Goal: Information Seeking & Learning: Understand process/instructions

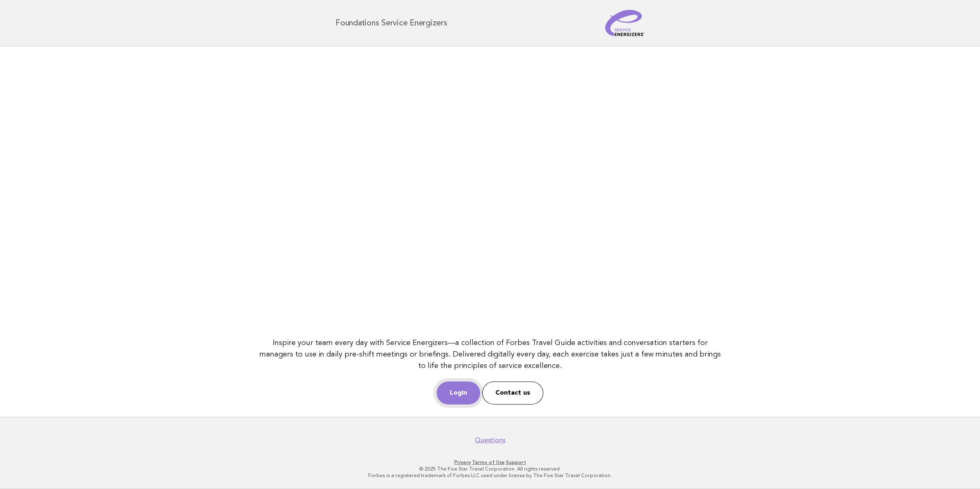
click at [467, 384] on link "Login" at bounding box center [458, 392] width 43 height 23
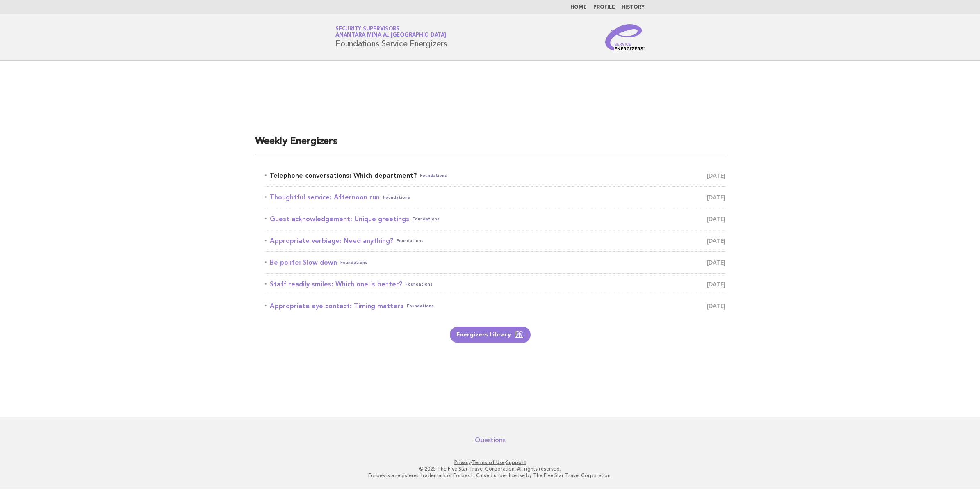
click at [364, 171] on link "Telephone conversations: Which department? Foundations October 13" at bounding box center [495, 175] width 460 height 11
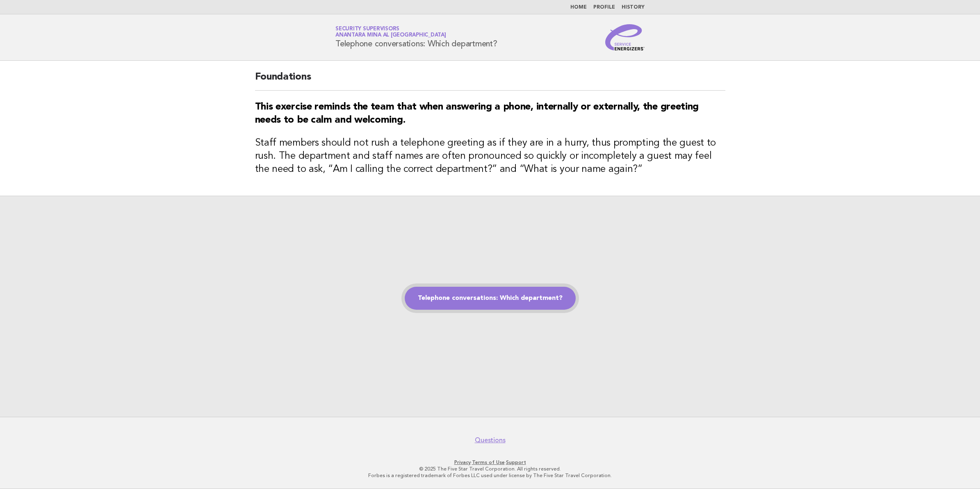
click at [449, 298] on link "Telephone conversations: Which department?" at bounding box center [490, 298] width 171 height 23
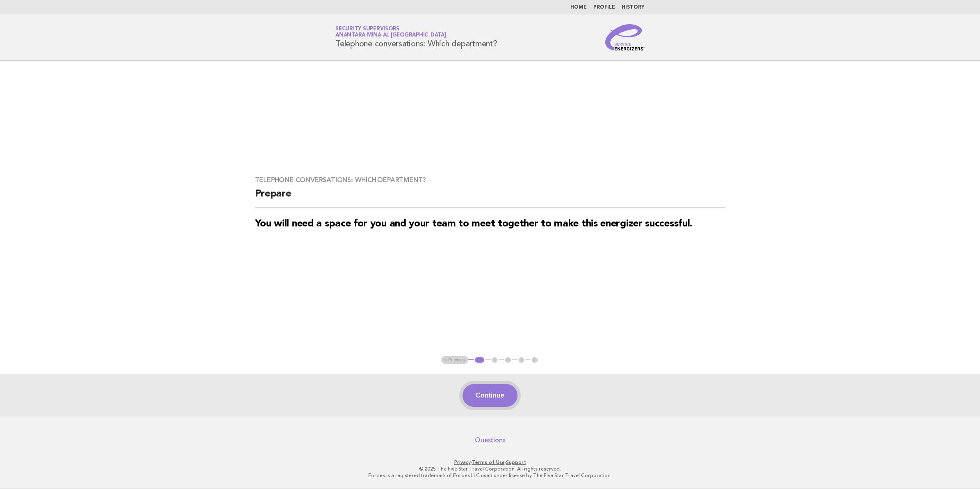
click at [496, 399] on button "Continue" at bounding box center [489, 395] width 55 height 23
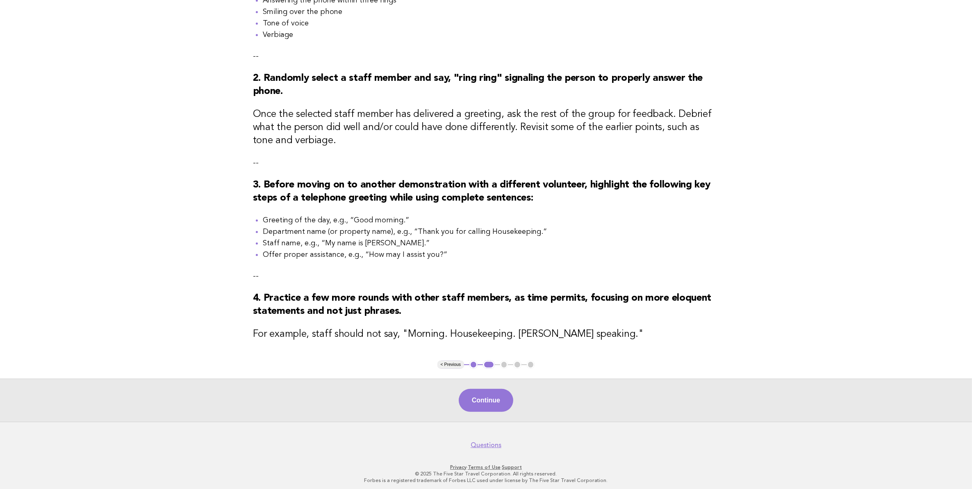
scroll to position [189, 0]
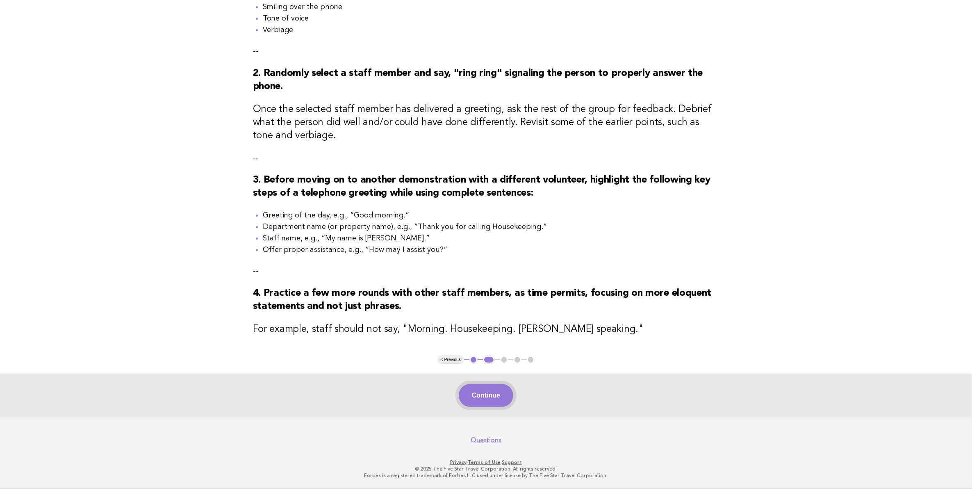
click at [483, 401] on button "Continue" at bounding box center [486, 395] width 55 height 23
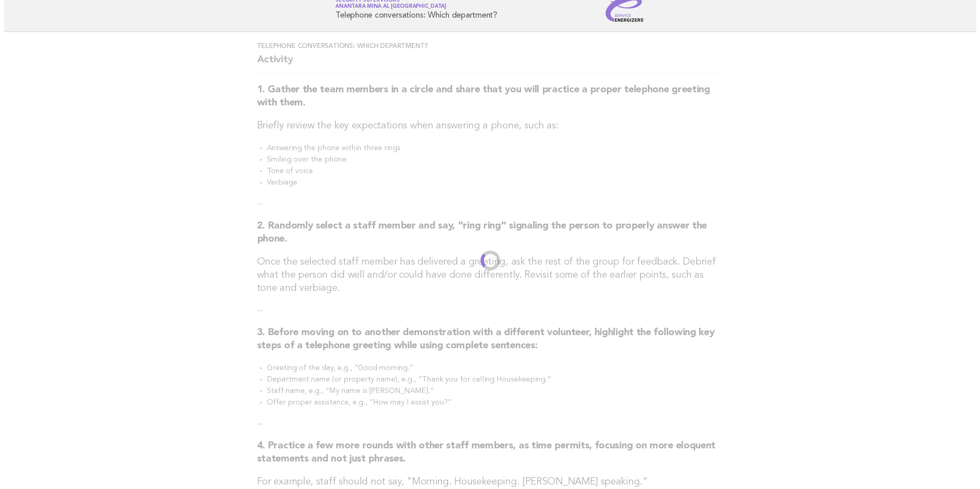
scroll to position [0, 0]
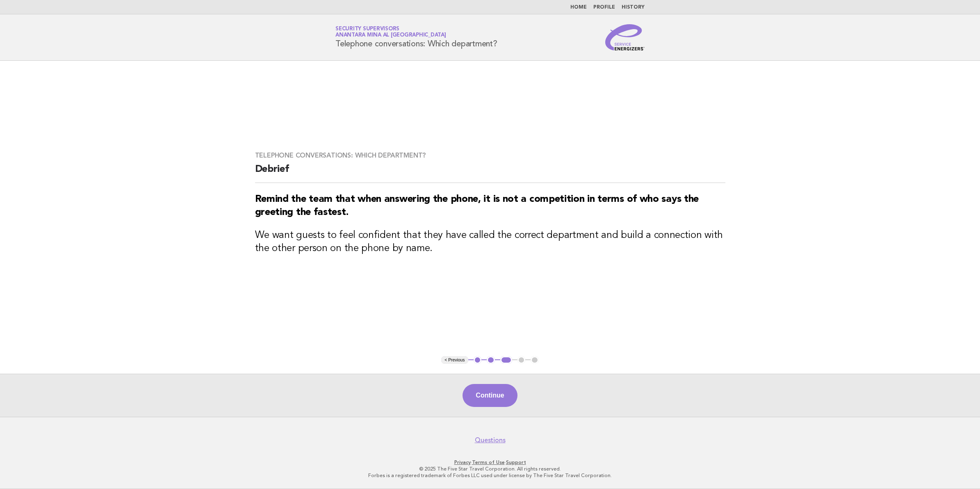
click at [480, 403] on button "Continue" at bounding box center [489, 395] width 55 height 23
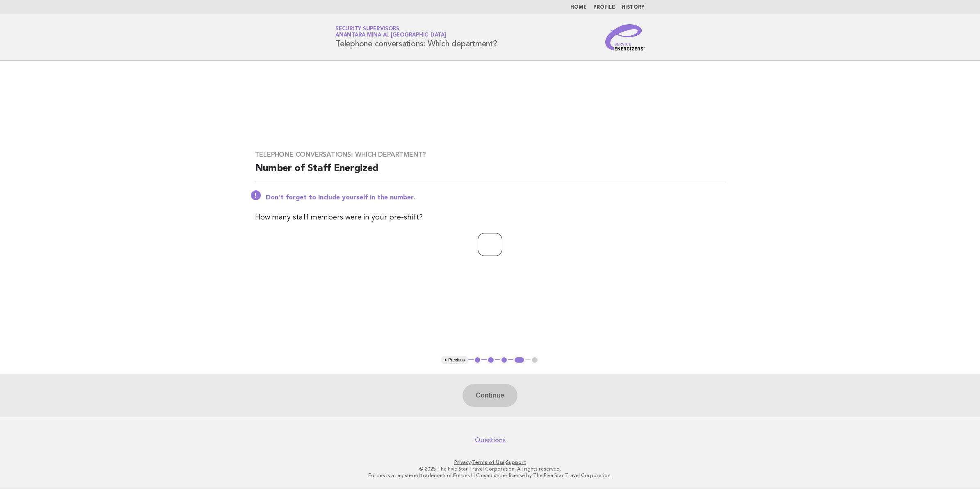
click at [484, 239] on input "number" at bounding box center [490, 244] width 25 height 23
type input "**"
click at [499, 402] on button "Continue" at bounding box center [489, 395] width 55 height 23
